Goal: Transaction & Acquisition: Purchase product/service

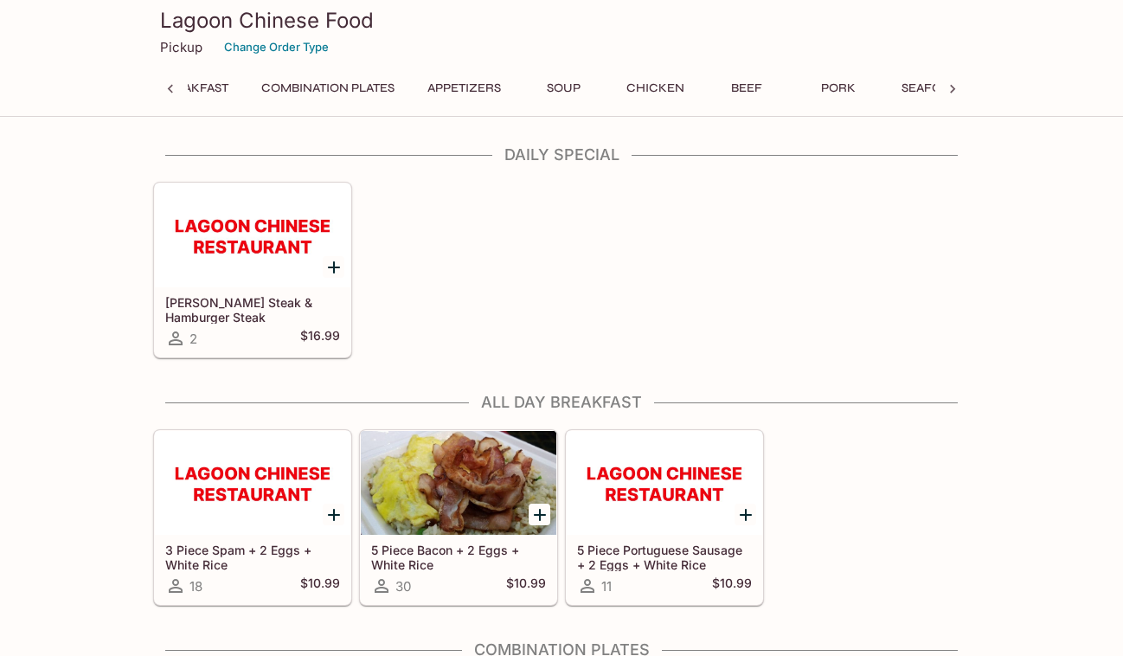
scroll to position [0, 7]
click at [870, 90] on button "Chicken" at bounding box center [870, 88] width 78 height 24
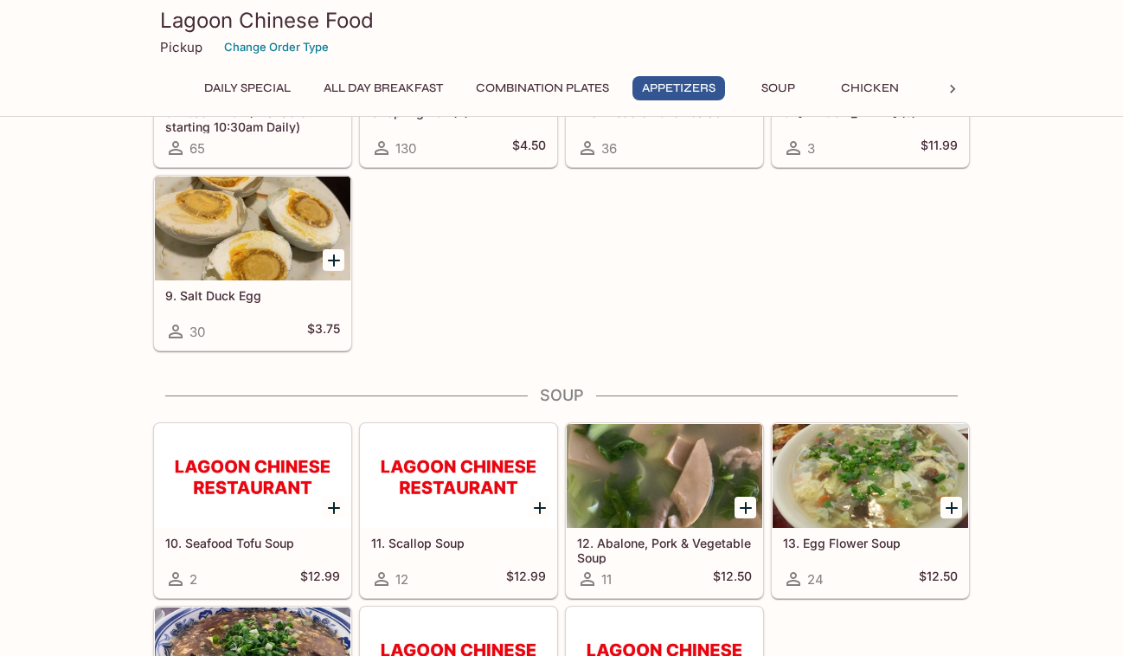
scroll to position [1094, 0]
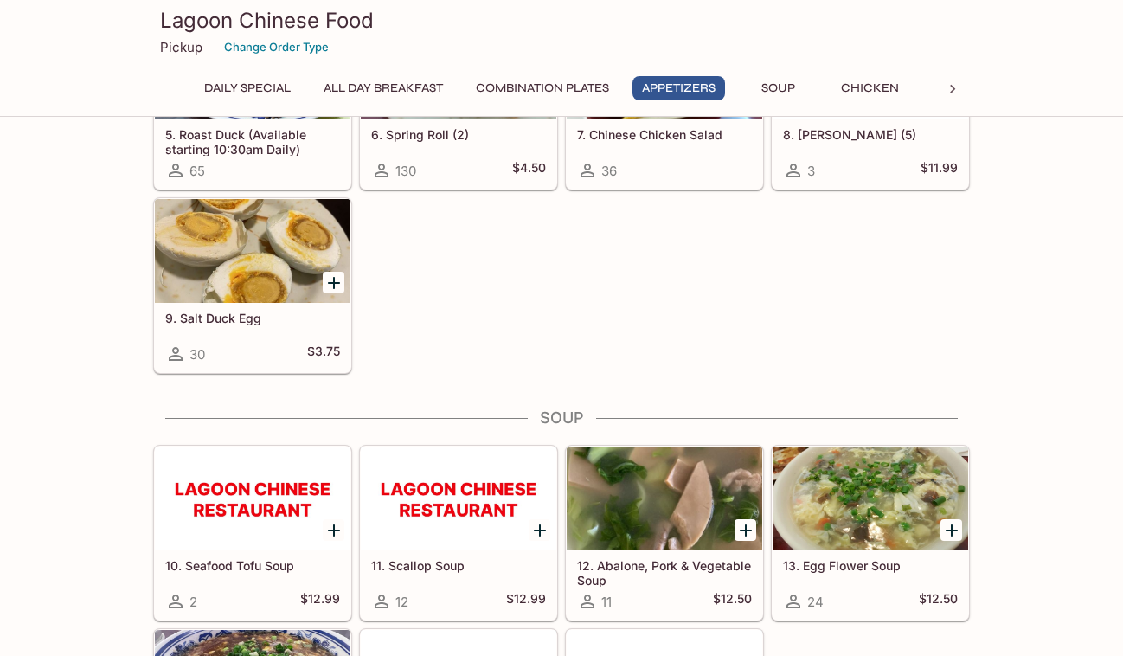
click at [948, 88] on icon at bounding box center [952, 88] width 17 height 17
click at [954, 82] on icon at bounding box center [952, 88] width 17 height 17
